Goal: Task Accomplishment & Management: Use online tool/utility

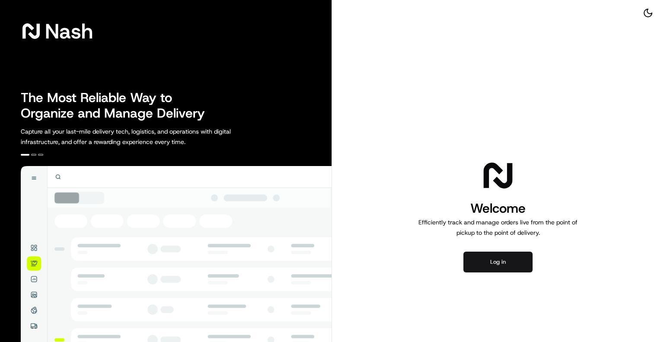
click at [498, 264] on button "Log in" at bounding box center [497, 262] width 69 height 21
